Goal: Information Seeking & Learning: Learn about a topic

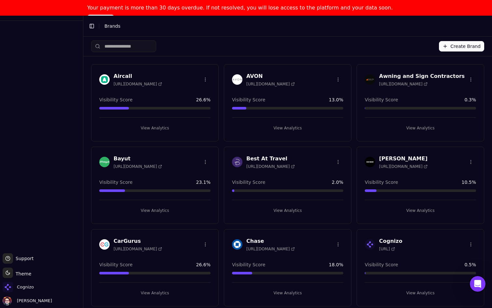
click at [114, 15] on link "Pay Now" at bounding box center [100, 19] width 27 height 8
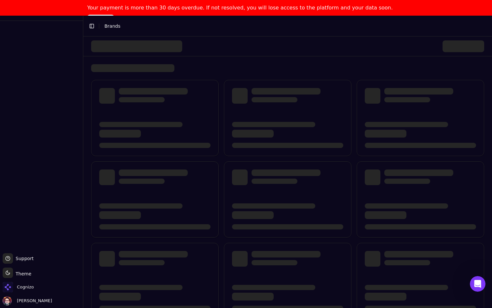
click at [114, 15] on link "Pay Now" at bounding box center [100, 19] width 27 height 8
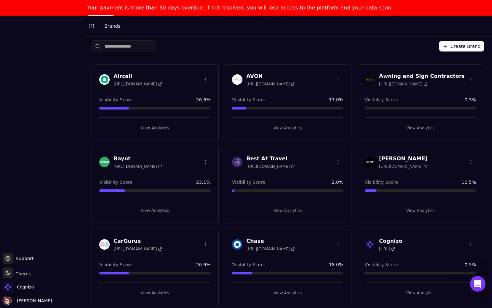
click at [156, 128] on button "View Analytics" at bounding box center [154, 128] width 111 height 10
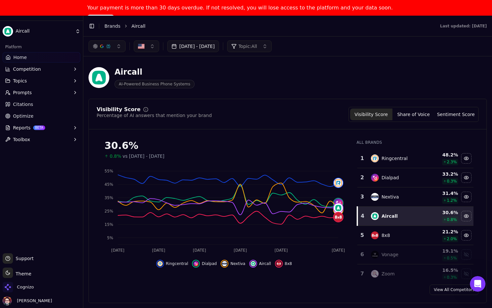
click at [57, 119] on link "Optimize" at bounding box center [42, 116] width 78 height 10
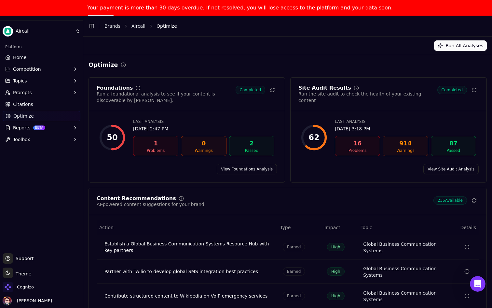
click at [48, 53] on link "Home" at bounding box center [42, 57] width 78 height 10
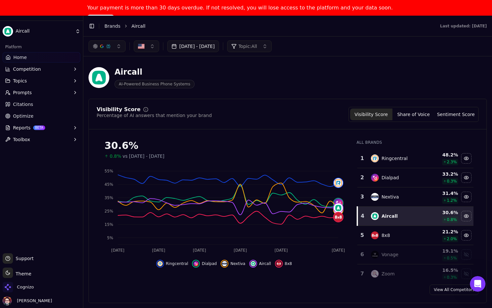
click at [57, 127] on button "Reports BETA" at bounding box center [42, 127] width 78 height 10
click at [47, 150] on span "Email" at bounding box center [41, 148] width 57 height 7
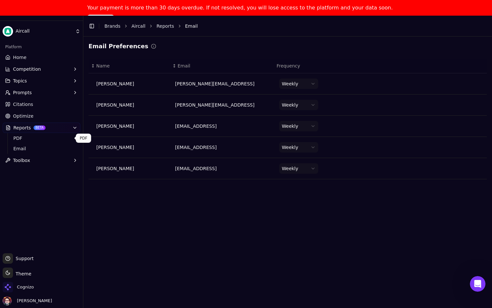
click at [57, 116] on link "Optimize" at bounding box center [42, 116] width 78 height 10
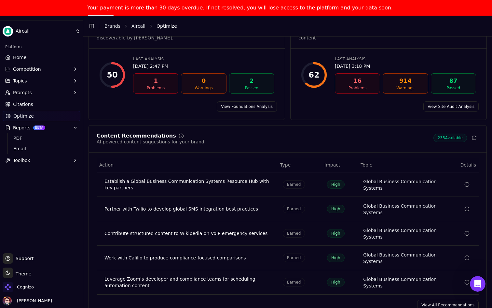
scroll to position [16, 0]
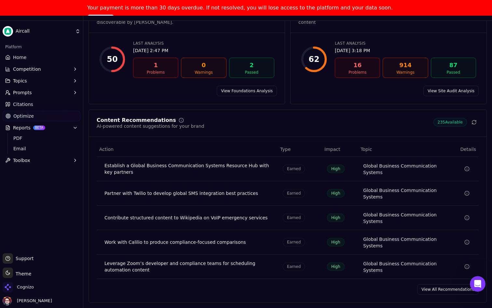
click at [448, 279] on div "Content Recommendations AI-powered content suggestions for your brand 235 Avail…" at bounding box center [288, 205] width 399 height 193
click at [441, 291] on link "View All Recommendations" at bounding box center [449, 289] width 62 height 10
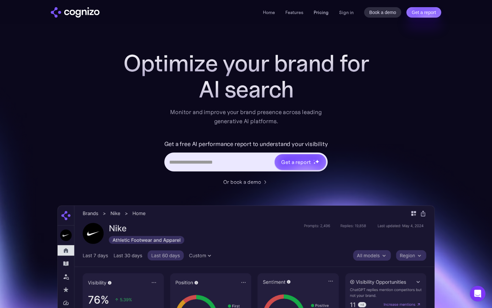
click at [319, 13] on link "Pricing" at bounding box center [321, 12] width 15 height 6
